Goal: Information Seeking & Learning: Learn about a topic

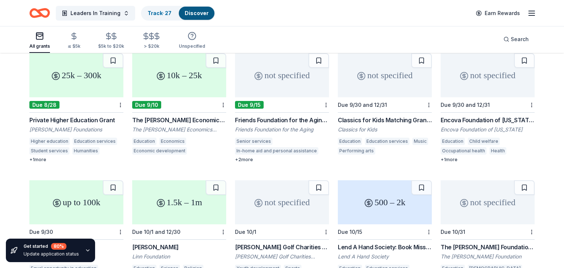
scroll to position [79, 0]
click at [365, 115] on div "Classics for Kids Matching Grant Program" at bounding box center [385, 119] width 94 height 9
click at [403, 97] on div at bounding box center [427, 104] width 7 height 15
click at [403, 97] on html "Leaders In Training Track · 27 Discover Earn Rewards All grants ≤ $5k $5k to $2…" at bounding box center [282, 55] width 564 height 268
click at [403, 109] on div "Not interested" at bounding box center [405, 108] width 49 height 13
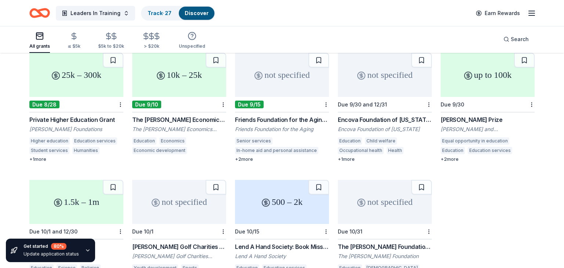
click at [395, 115] on div "Encova Foundation of West Virginia Grants" at bounding box center [385, 119] width 94 height 9
click at [403, 97] on html "Leaders In Training Track · 27 Discover Earn Rewards All grants ≤ $5k $5k to $2…" at bounding box center [282, 55] width 564 height 268
click at [403, 108] on div "Not interested" at bounding box center [405, 108] width 49 height 13
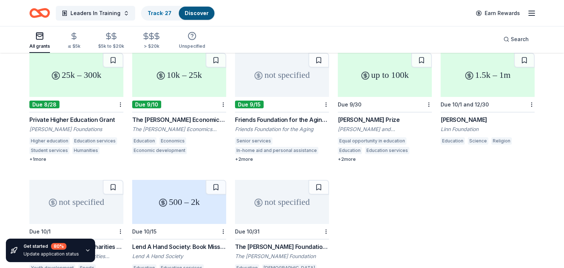
click at [356, 115] on div "Chapman Prize" at bounding box center [385, 119] width 94 height 9
click at [403, 115] on div "Linn Grant" at bounding box center [487, 119] width 94 height 9
click at [403, 97] on html "Leaders In Training Track · 27 Discover Earn Rewards All grants ≤ $5k $5k to $2…" at bounding box center [282, 55] width 564 height 268
click at [403, 110] on div "Not interested" at bounding box center [405, 108] width 49 height 13
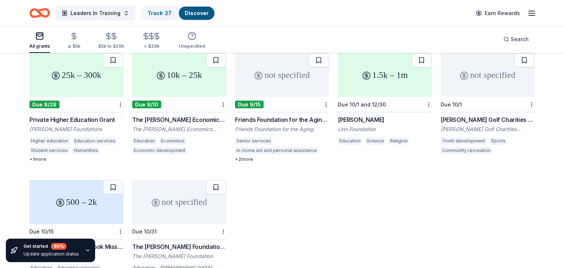
click at [350, 115] on div "Linn Grant" at bounding box center [385, 119] width 94 height 9
click at [403, 95] on html "Leaders In Training Track · 27 Discover Earn Rewards All grants ≤ $5k $5k to $2…" at bounding box center [282, 55] width 564 height 268
click at [403, 109] on div "Not interested" at bounding box center [405, 108] width 49 height 13
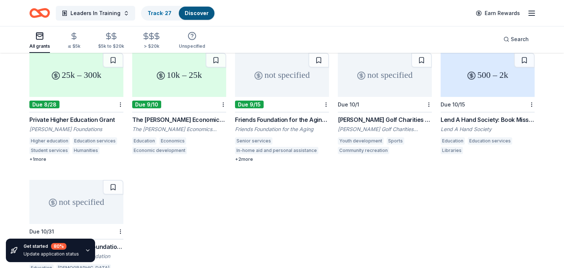
click at [368, 115] on div "[PERSON_NAME] Golf Charities Foundation Program Grants" at bounding box center [385, 119] width 94 height 9
click at [403, 93] on html "Leaders In Training Track · 27 Discover Earn Rewards All grants ≤ $5k $5k to $2…" at bounding box center [282, 55] width 564 height 268
click at [403, 109] on div "Not interested" at bounding box center [405, 108] width 49 height 13
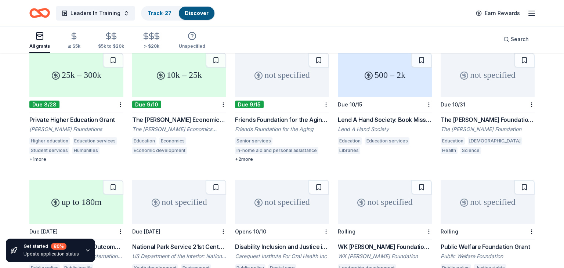
click at [383, 115] on div "Lend A Hand Society: Book Mission Grant" at bounding box center [385, 119] width 94 height 9
click at [385, 115] on div "Lend A Hand Society: Book Mission Grant" at bounding box center [385, 119] width 94 height 9
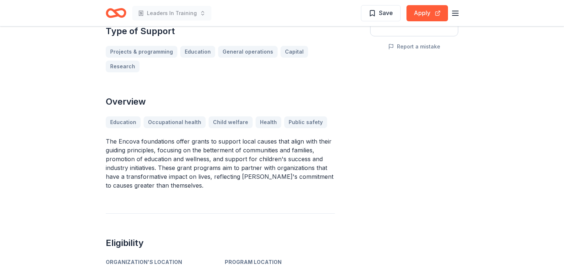
scroll to position [178, 0]
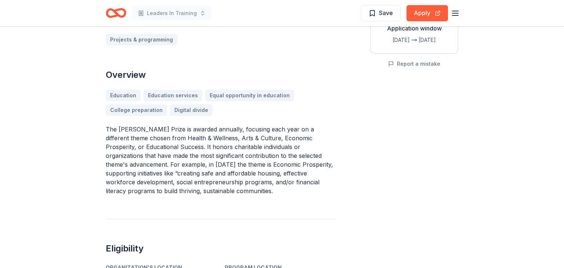
scroll to position [151, 0]
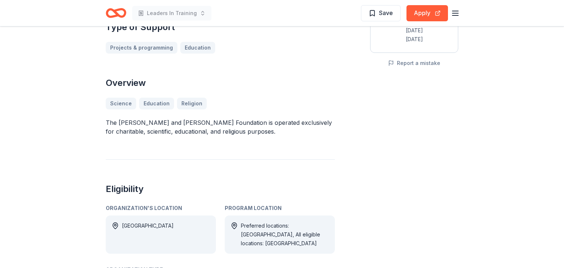
scroll to position [167, 0]
